Goal: Transaction & Acquisition: Obtain resource

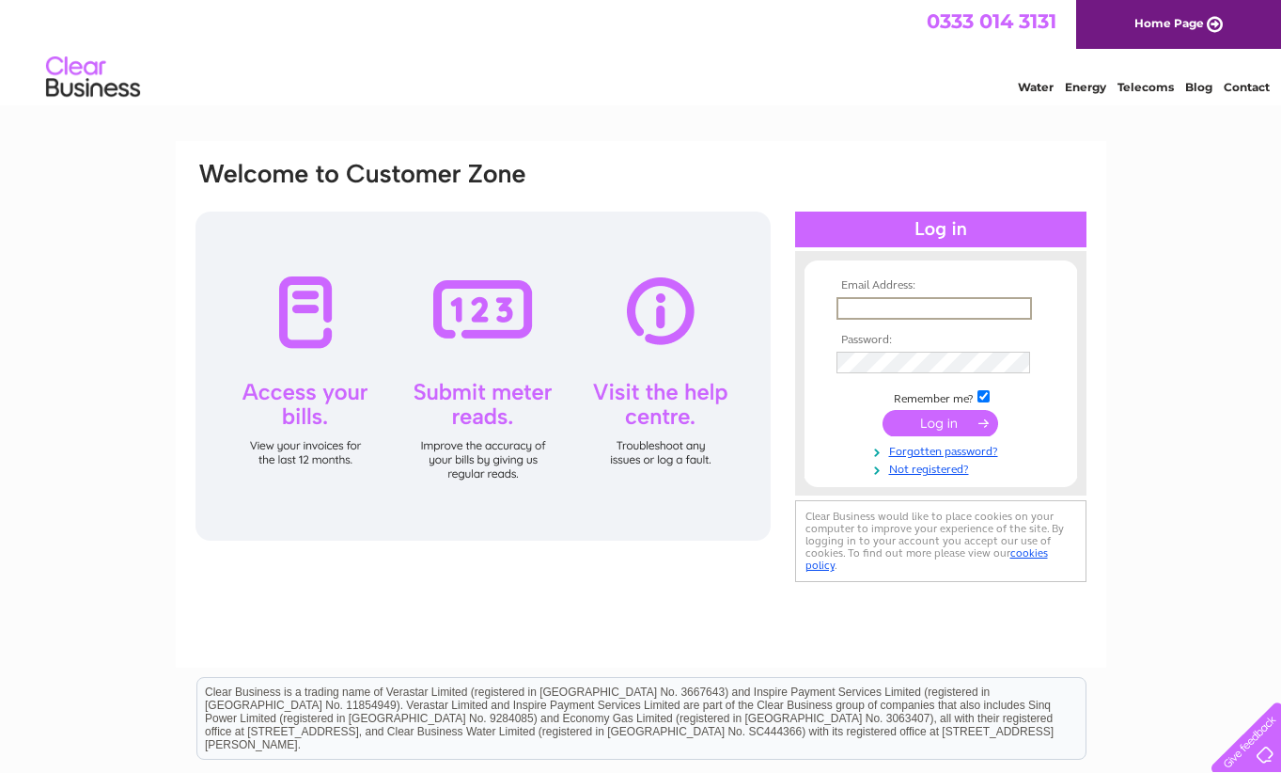
type input "karen@mtgames.co.uk"
click at [940, 421] on input "submit" at bounding box center [941, 423] width 116 height 26
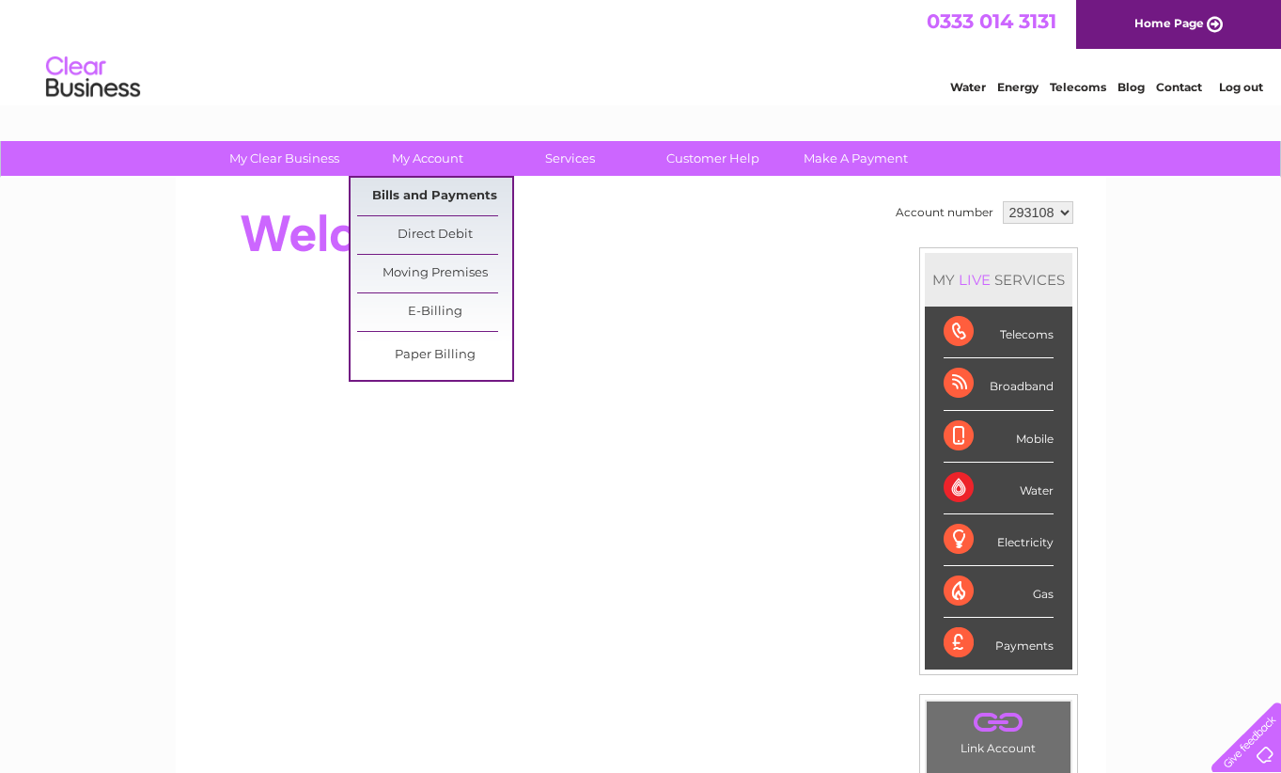
click at [462, 196] on link "Bills and Payments" at bounding box center [434, 197] width 155 height 38
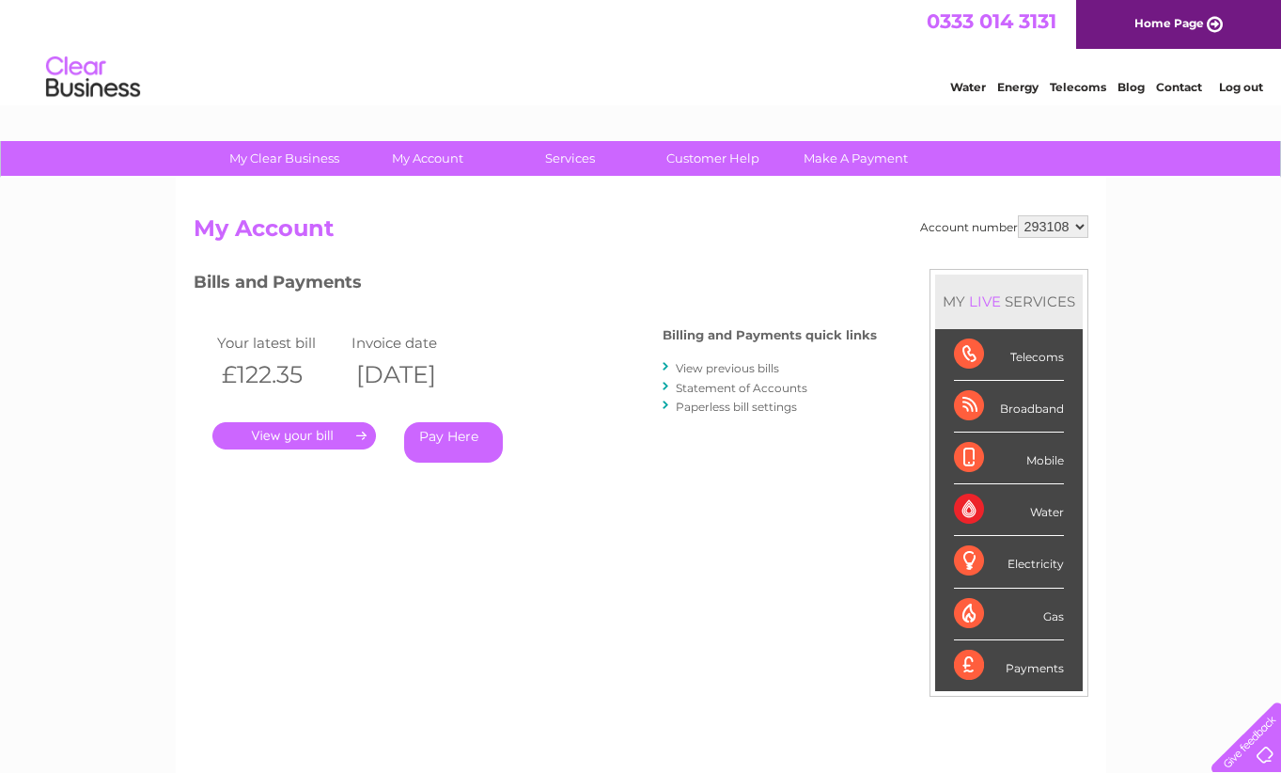
click at [730, 368] on link "View previous bills" at bounding box center [727, 368] width 103 height 14
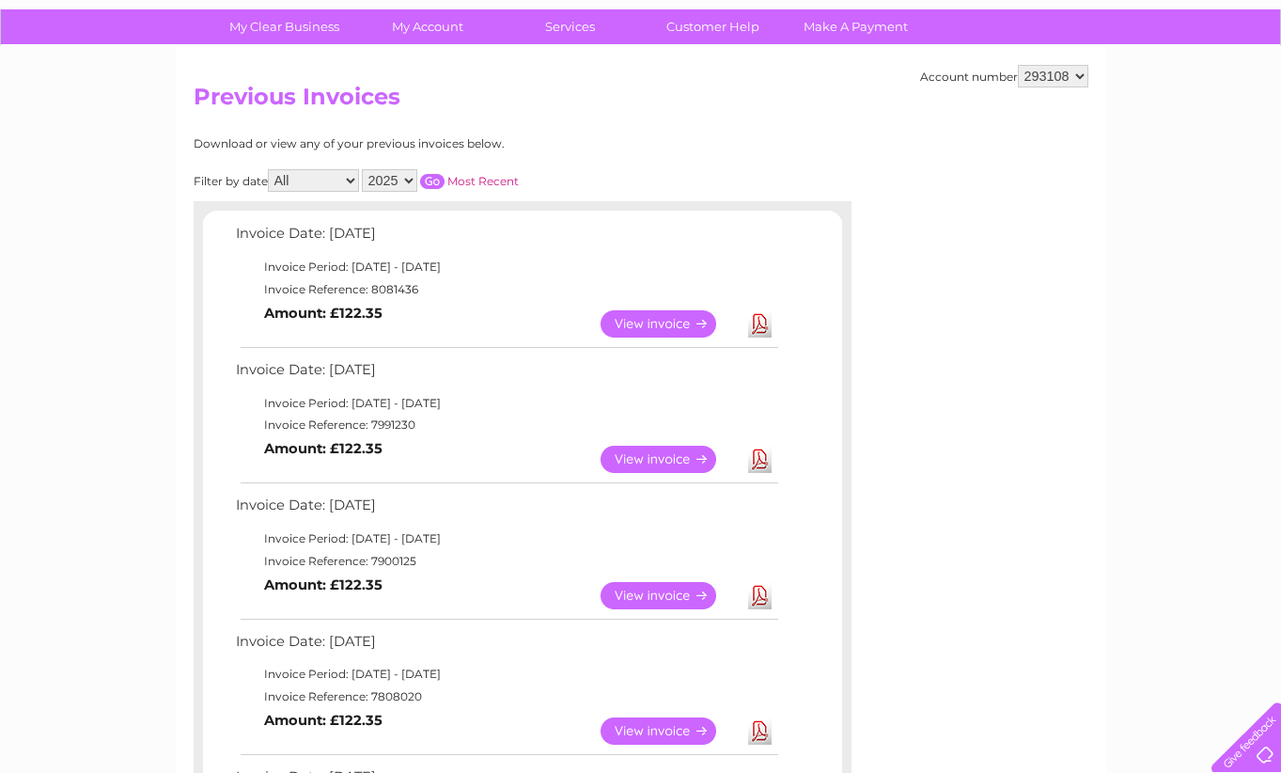
scroll to position [178, 0]
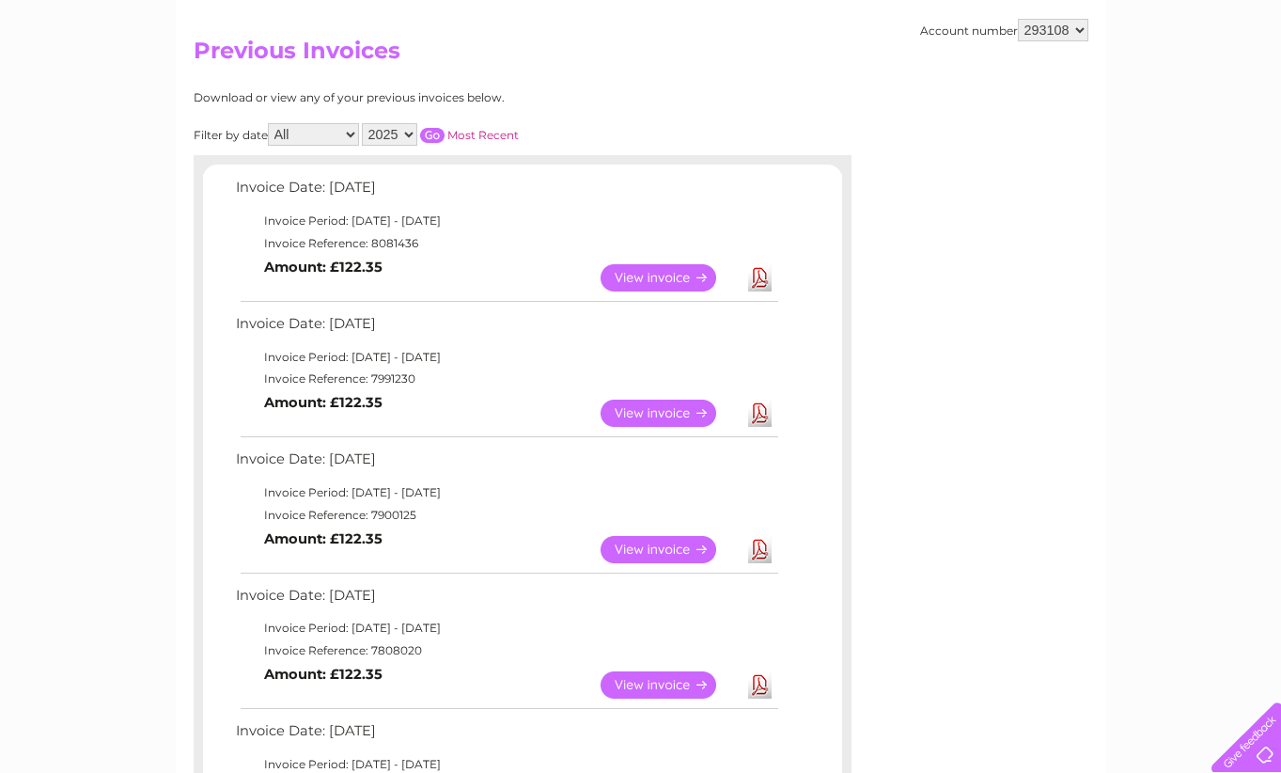
click at [656, 401] on link "View" at bounding box center [670, 412] width 138 height 27
click at [663, 537] on link "View" at bounding box center [670, 549] width 138 height 27
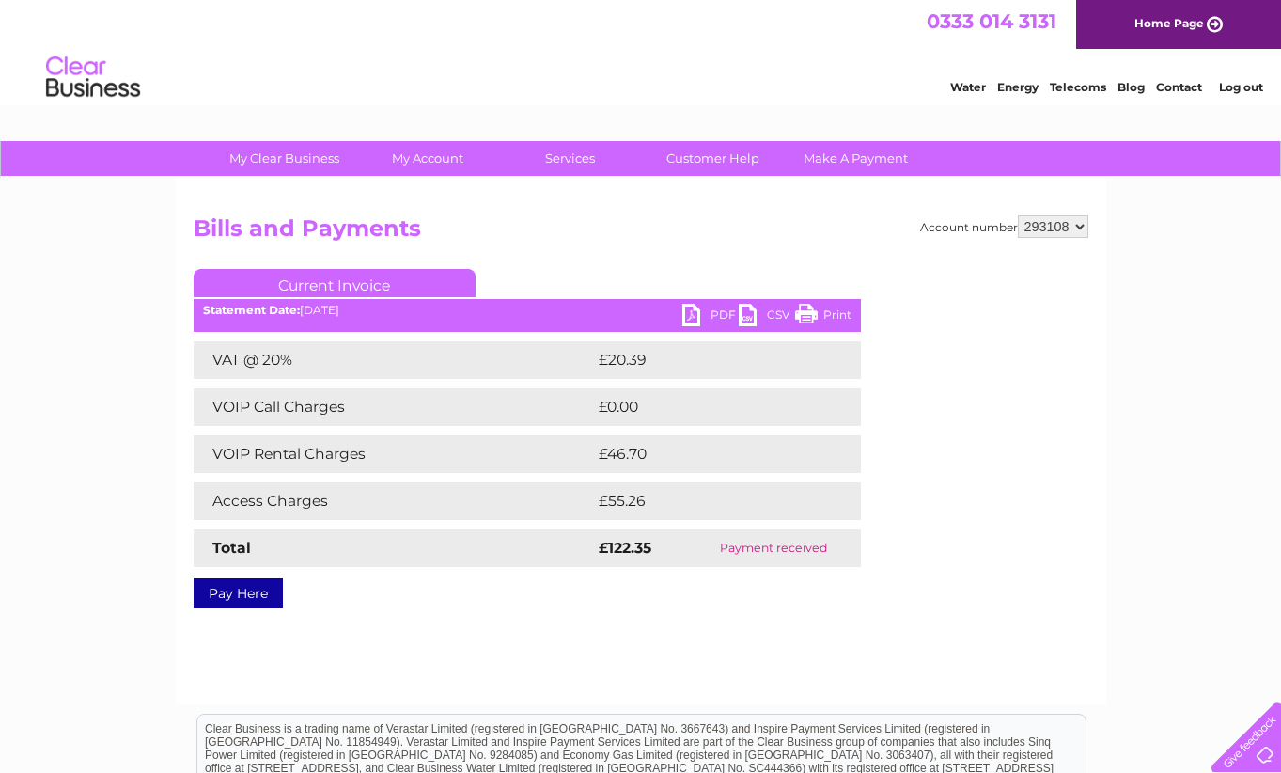
click at [696, 313] on link "PDF" at bounding box center [710, 317] width 56 height 27
click at [708, 314] on link "PDF" at bounding box center [710, 317] width 56 height 27
click at [786, 70] on div "Water Energy Telecoms Blog Contact Log out" at bounding box center [640, 79] width 1281 height 61
click at [423, 60] on div "Water Energy Telecoms Blog Contact Log out" at bounding box center [640, 79] width 1281 height 61
